Goal: Find specific page/section: Find specific page/section

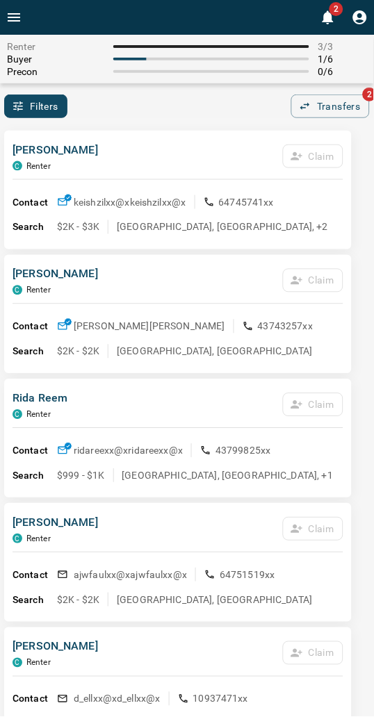
click at [190, 147] on div "[PERSON_NAME] C Renter Claim" at bounding box center [177, 160] width 331 height 37
click at [205, 115] on div "Filters 0 Transfers 2" at bounding box center [187, 106] width 374 height 24
click at [169, 88] on div "Renter 3 / 3 Buyer 1 / 6 Precon 0 / 6 Filters 0 Transfers 2" at bounding box center [187, 76] width 374 height 83
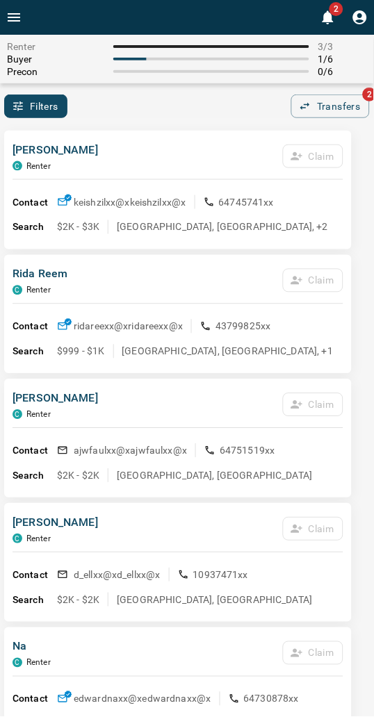
click at [150, 101] on div "Filters 0 Transfers 2" at bounding box center [187, 106] width 374 height 24
click at [147, 108] on div "Filters 0 Transfers 2" at bounding box center [187, 106] width 374 height 24
click at [92, 134] on div "[PERSON_NAME] C Renter Claim Contact keishzilxx@x keishzilxx@x 64745741xx Searc…" at bounding box center [177, 190] width 347 height 119
click at [94, 85] on div "Renter 3 / 3 Buyer 1 / 6 Precon 0 / 6 Filters 0 Transfers 2" at bounding box center [187, 76] width 374 height 83
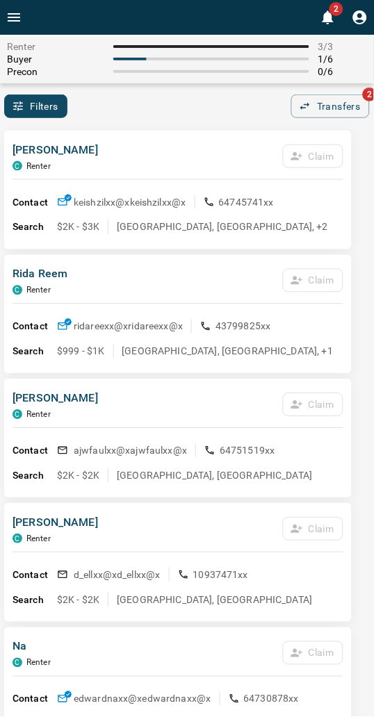
click at [133, 115] on div "Filters 0 Transfers 2" at bounding box center [187, 106] width 374 height 24
click at [115, 104] on div "Filters 0 Transfers 2" at bounding box center [187, 106] width 374 height 24
